Goal: Check status: Check status

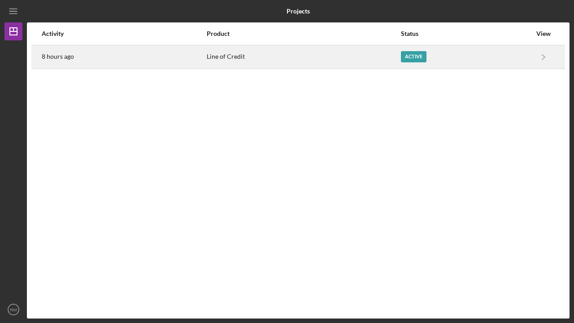
click at [414, 55] on div "Active" at bounding box center [414, 56] width 26 height 11
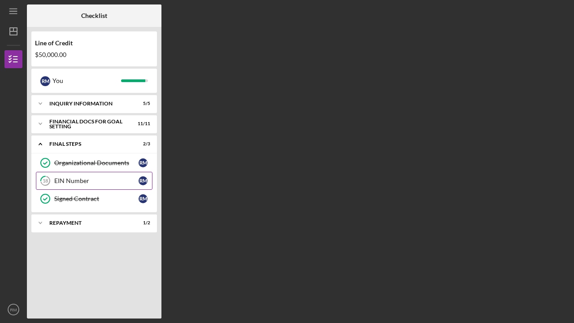
click at [69, 181] on div "EIN Number" at bounding box center [96, 180] width 84 height 7
